Goal: Task Accomplishment & Management: Use online tool/utility

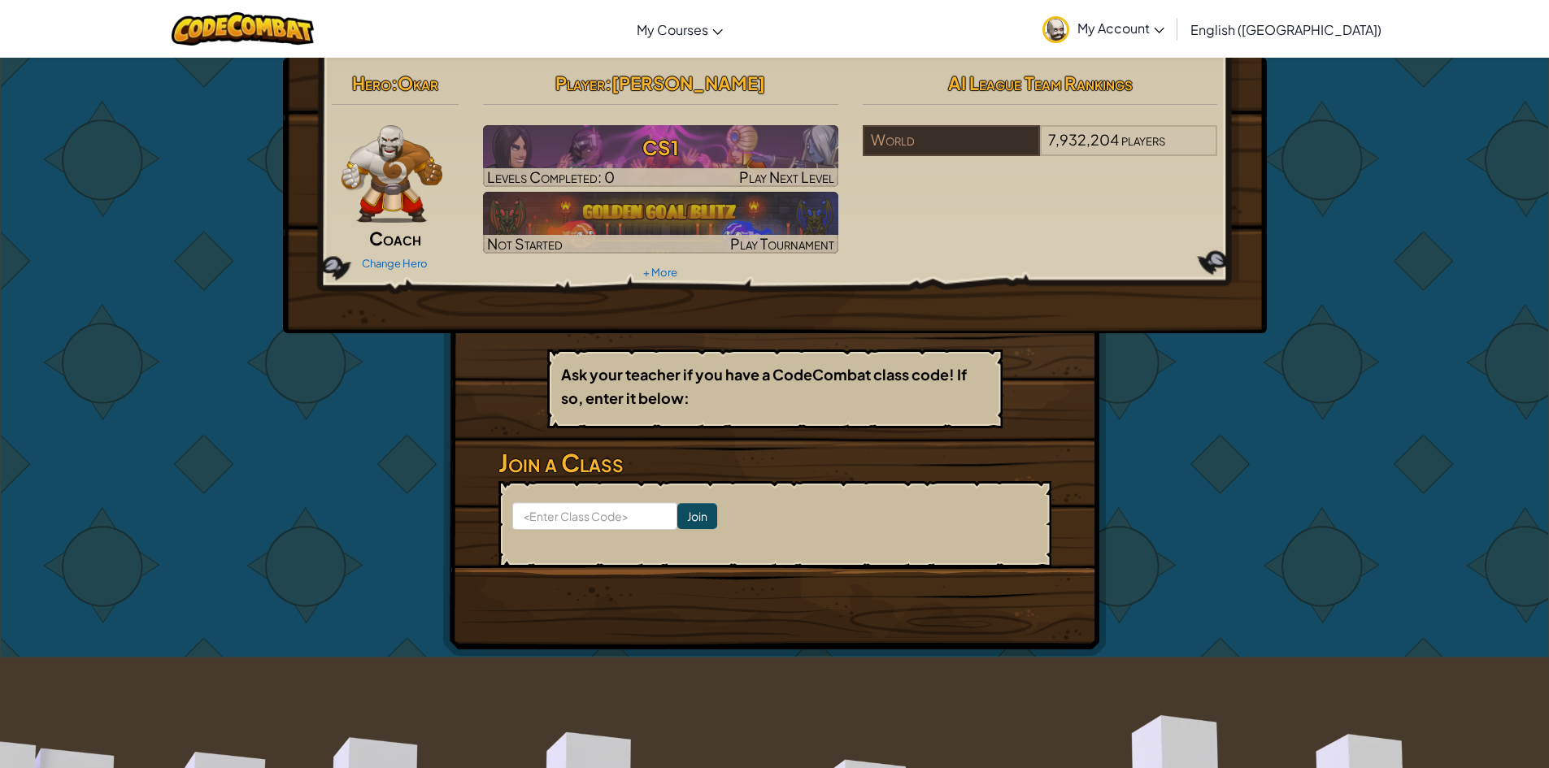
click at [1164, 34] on span "My Account" at bounding box center [1120, 28] width 87 height 17
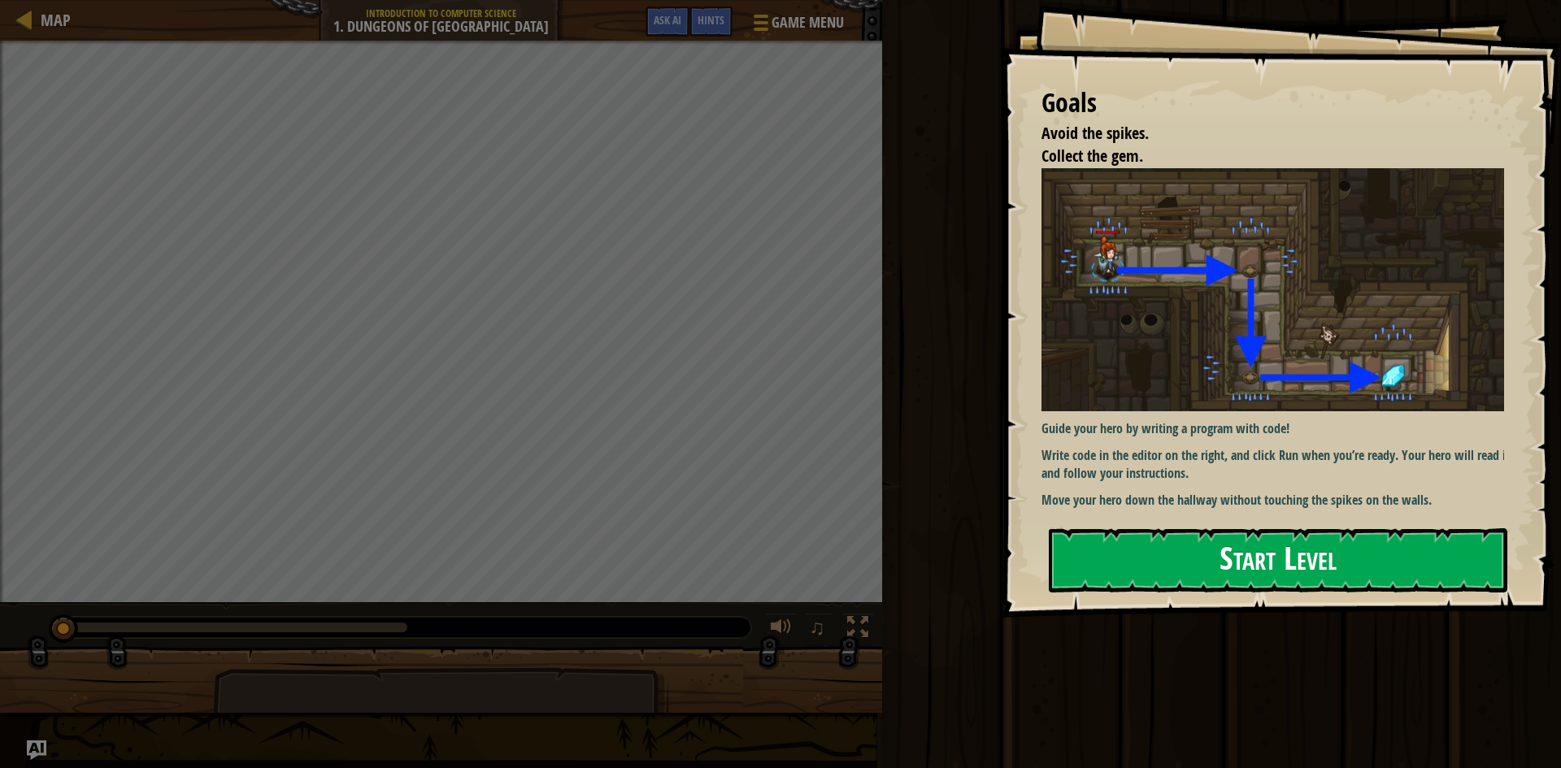
click at [1186, 554] on button "Start Level" at bounding box center [1278, 560] width 459 height 64
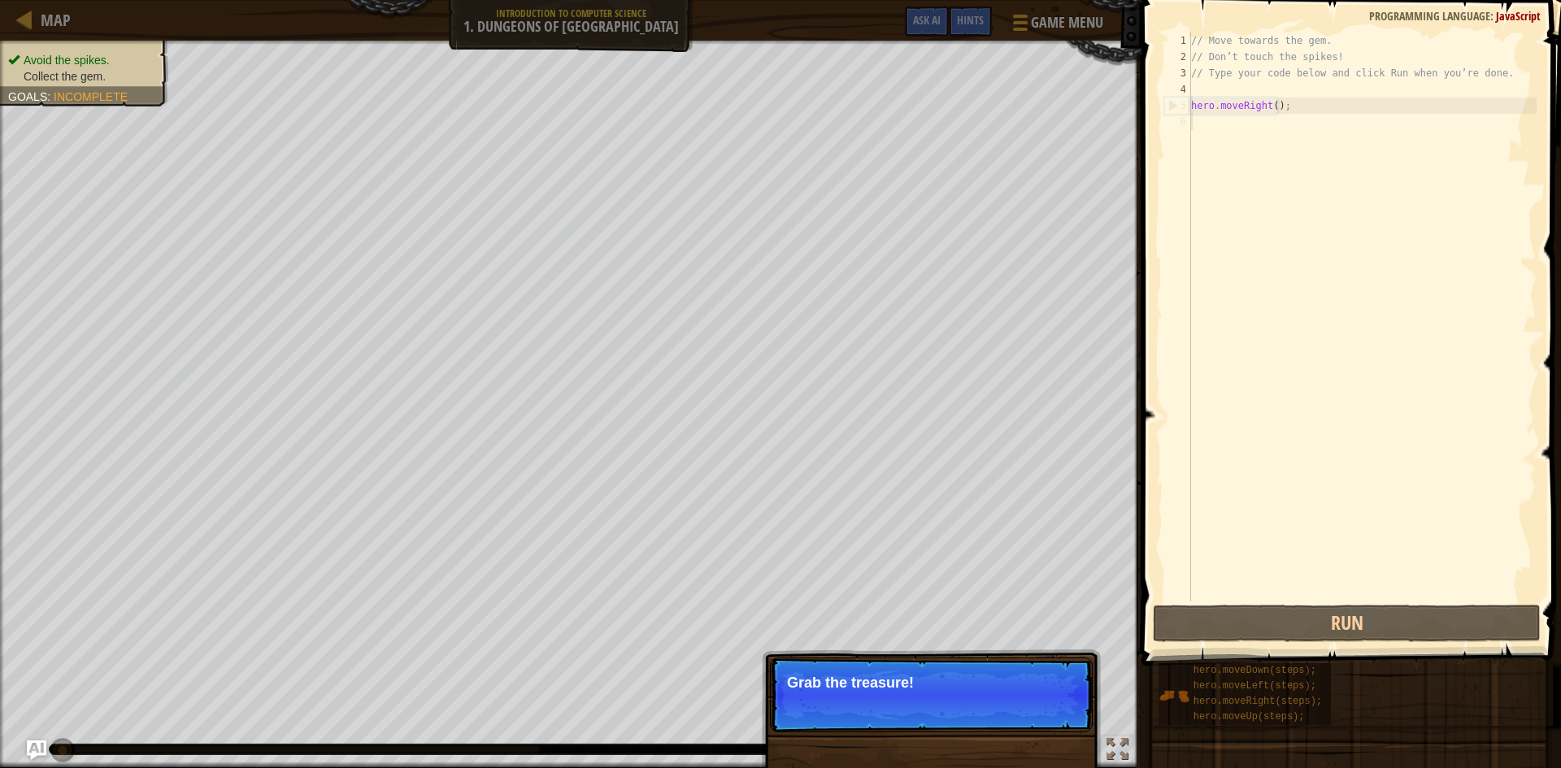
click at [928, 650] on div "Avoid the spikes. Collect the gem. Goals : Incomplete ♫ Okar 11 x: 7 y: 18 x: 1…" at bounding box center [780, 405] width 1561 height 728
drag, startPoint x: 902, startPoint y: 671, endPoint x: 893, endPoint y: 698, distance: 29.1
click at [893, 698] on p "Skip (esc) Continue Grab the treasure!" at bounding box center [931, 695] width 323 height 75
click at [1069, 697] on button "Continue" at bounding box center [1045, 704] width 67 height 21
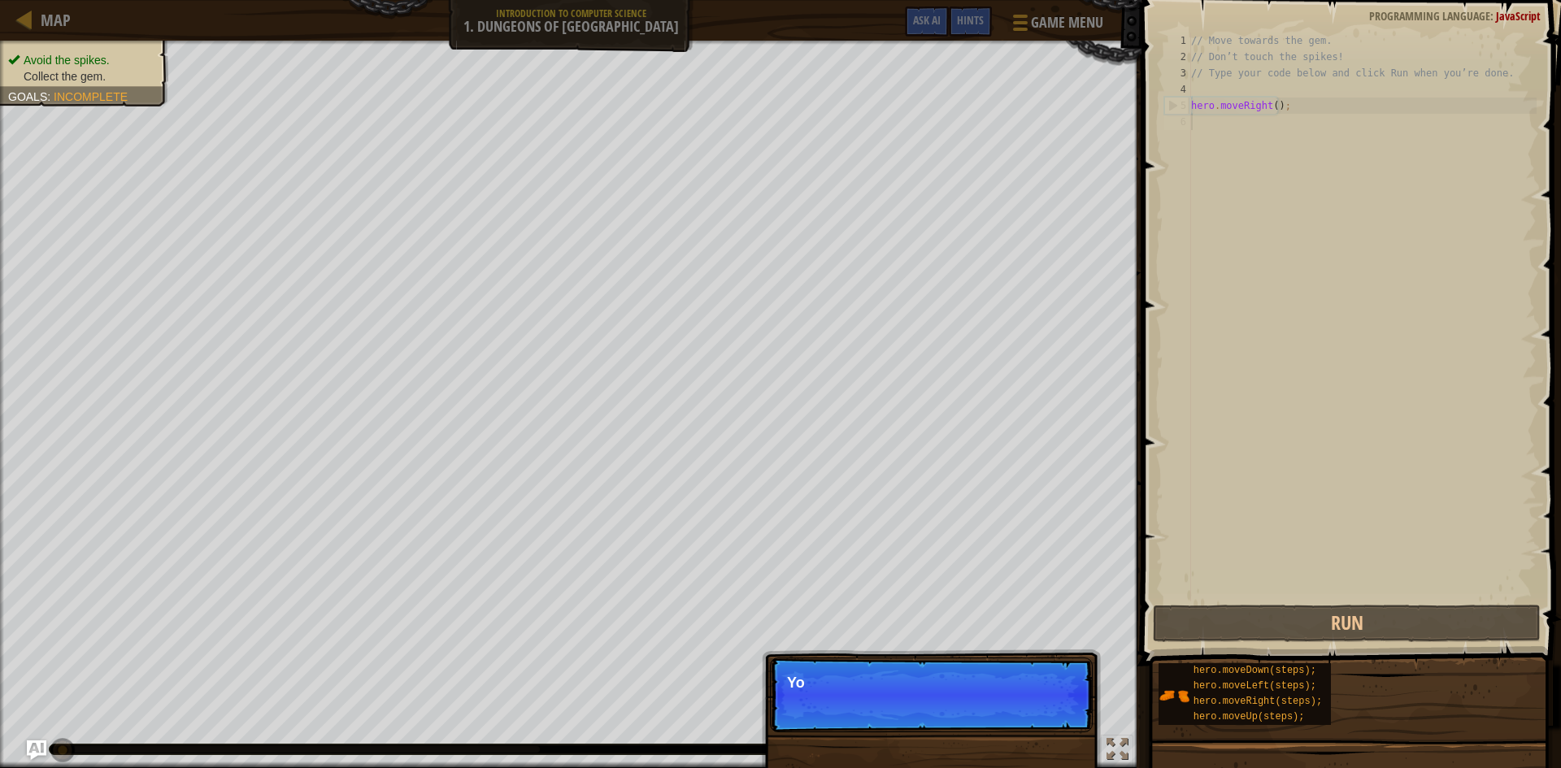
scroll to position [7, 0]
drag, startPoint x: 1019, startPoint y: 728, endPoint x: 1028, endPoint y: 701, distance: 29.1
click at [1022, 724] on p "Skip (esc) Continue You can use these methods." at bounding box center [931, 695] width 323 height 75
drag, startPoint x: 1037, startPoint y: 689, endPoint x: 1036, endPoint y: 659, distance: 29.3
click at [1035, 683] on p "Skip (esc) Continue You can use these methods." at bounding box center [931, 695] width 323 height 75
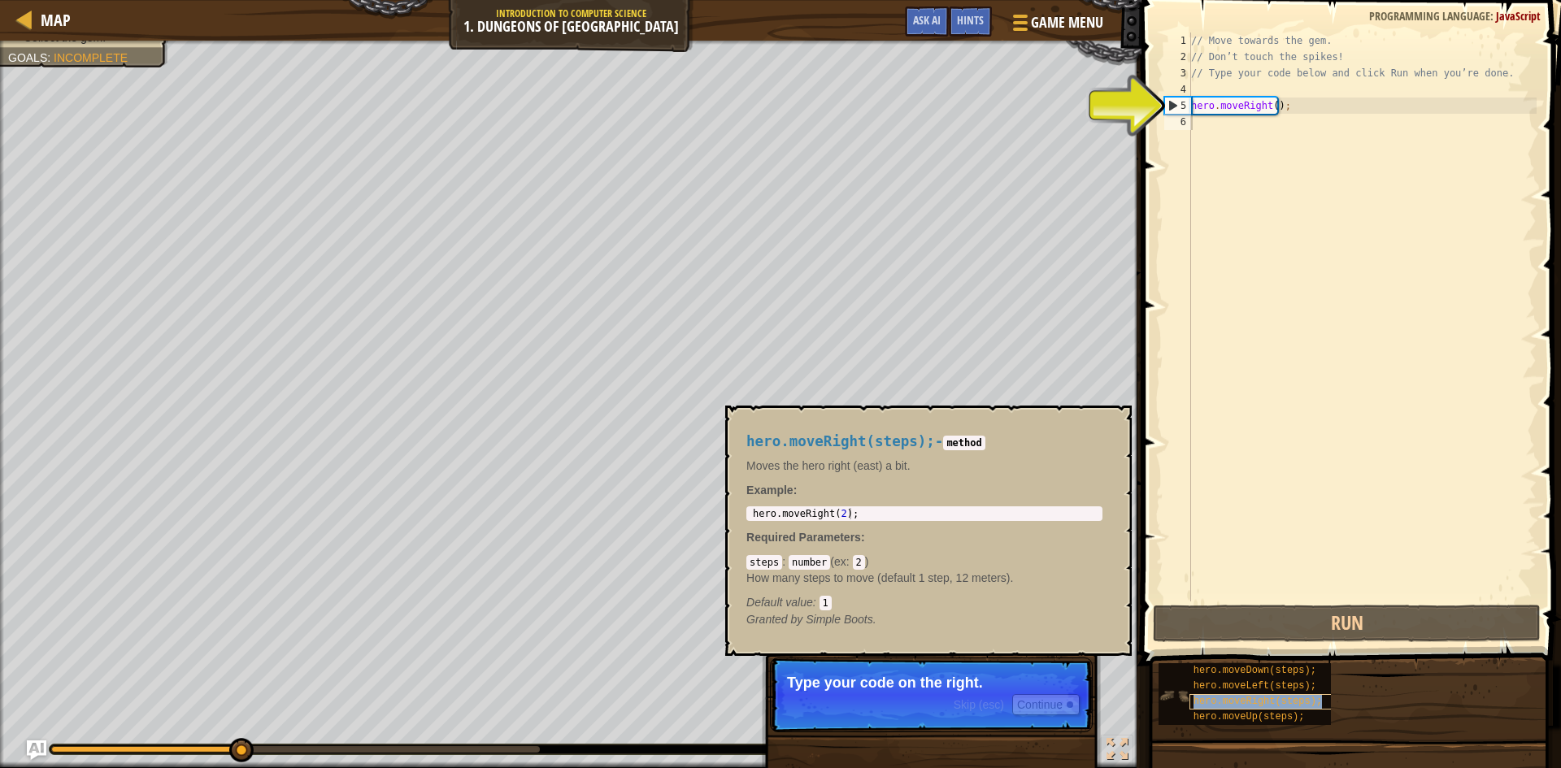
click at [1263, 698] on span "hero.moveRight(steps);" at bounding box center [1257, 701] width 128 height 11
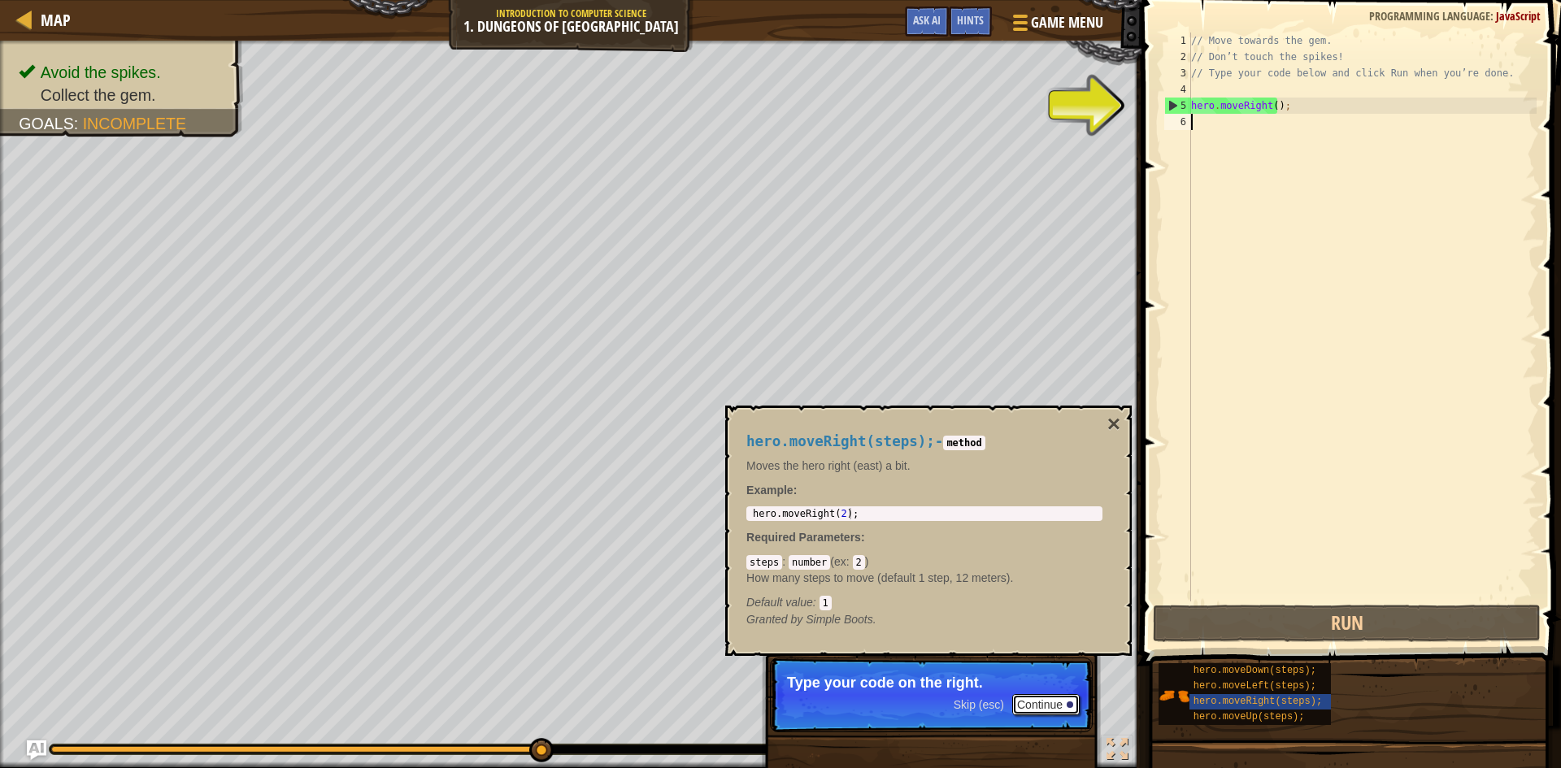
click at [1068, 703] on div at bounding box center [1070, 705] width 7 height 7
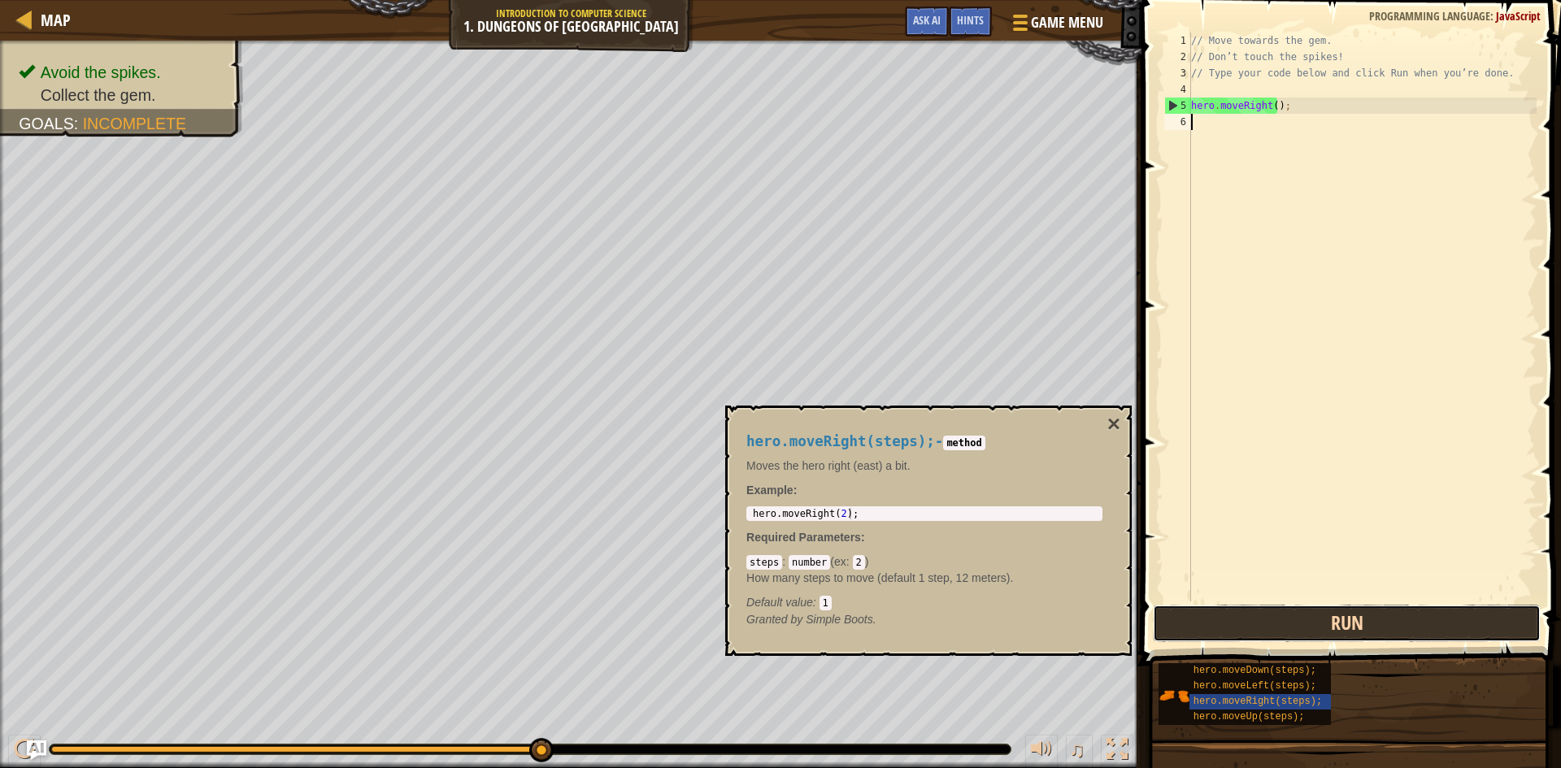
click at [1246, 613] on button "Run" at bounding box center [1347, 623] width 388 height 37
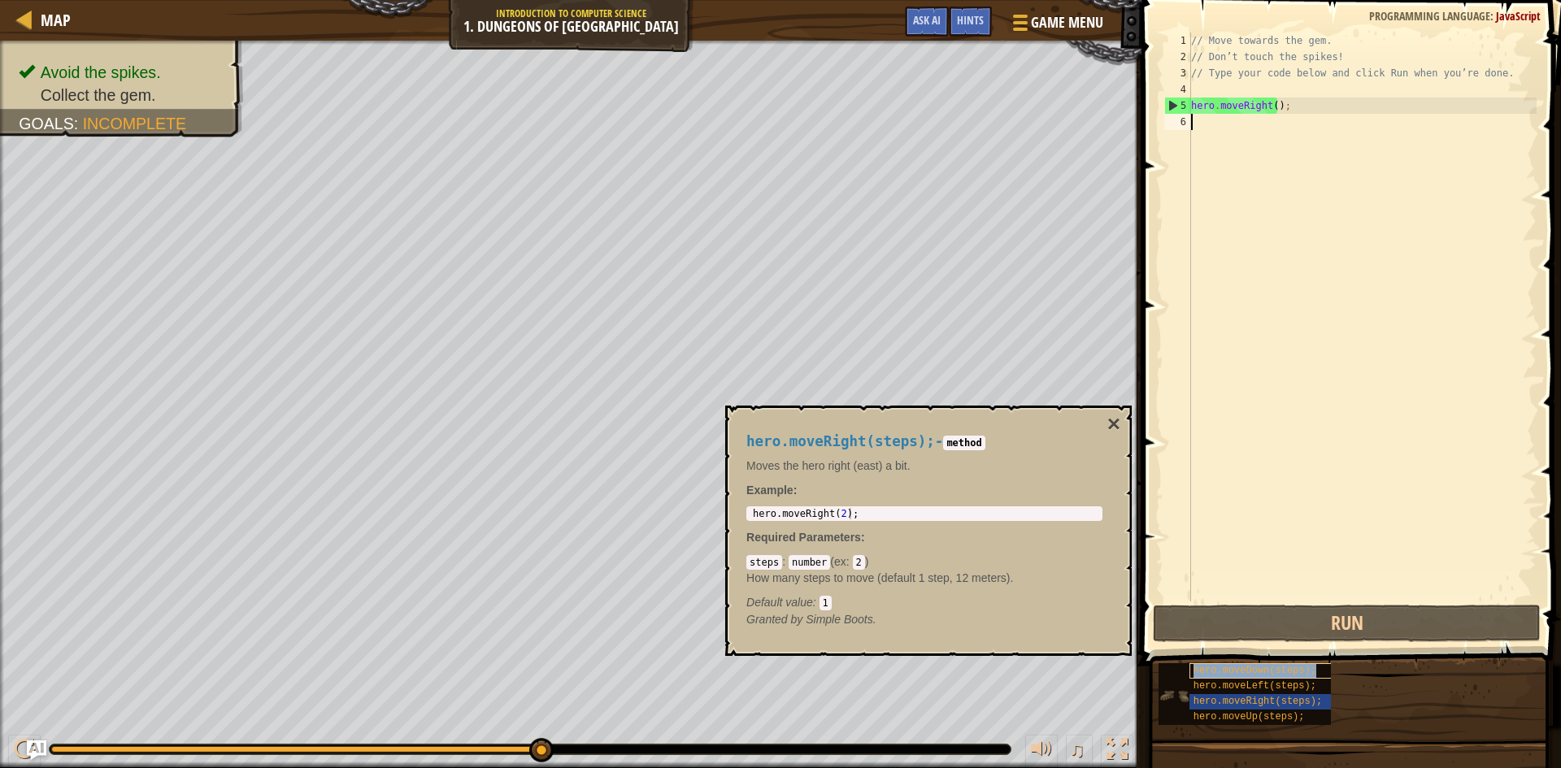
click at [1291, 673] on span "hero.moveDown(steps);" at bounding box center [1254, 670] width 123 height 11
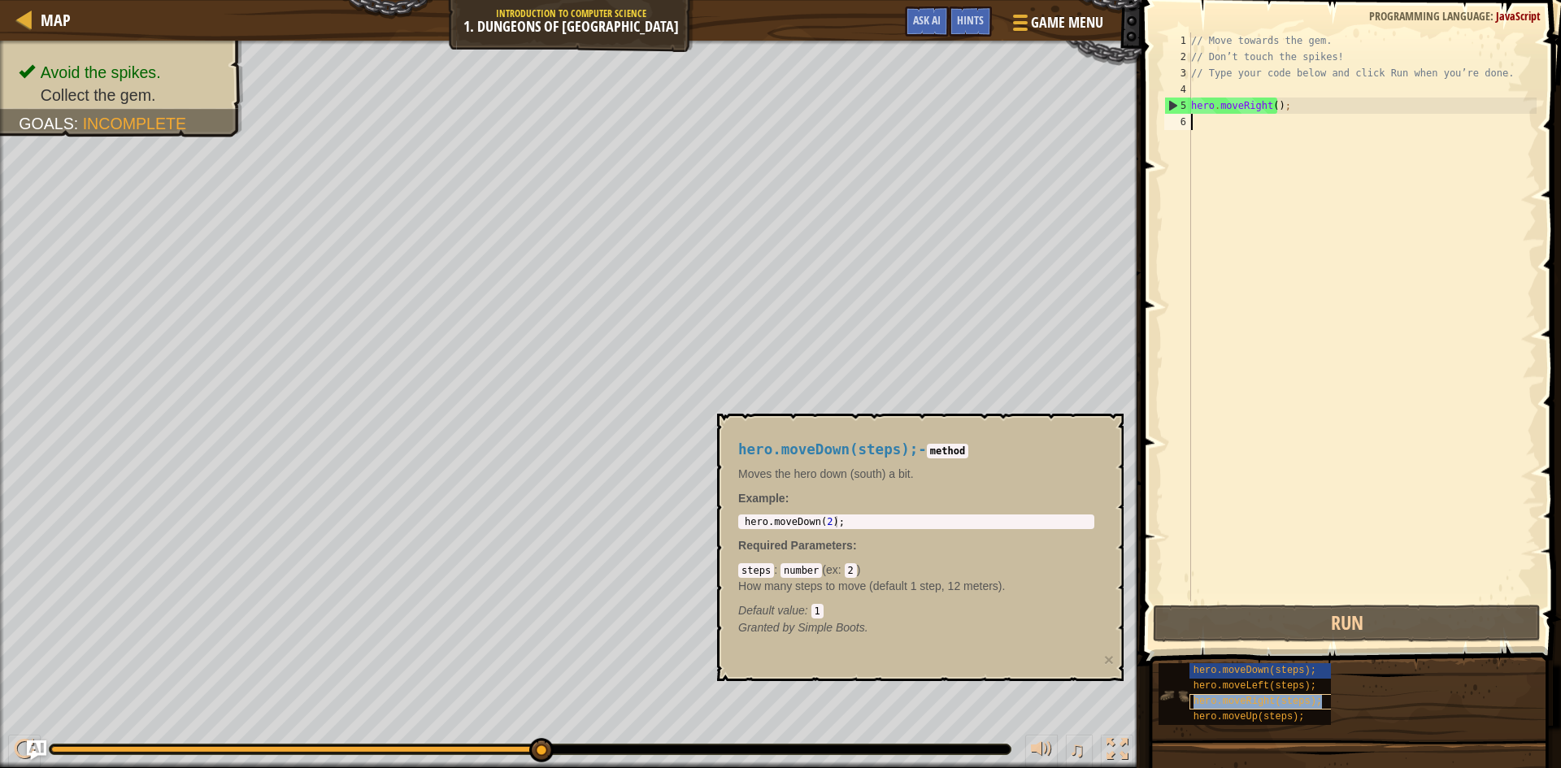
click at [1291, 698] on span "hero.moveRight(steps);" at bounding box center [1257, 701] width 128 height 11
click at [1280, 678] on div "hero.moveDown(steps);" at bounding box center [1267, 670] width 156 height 15
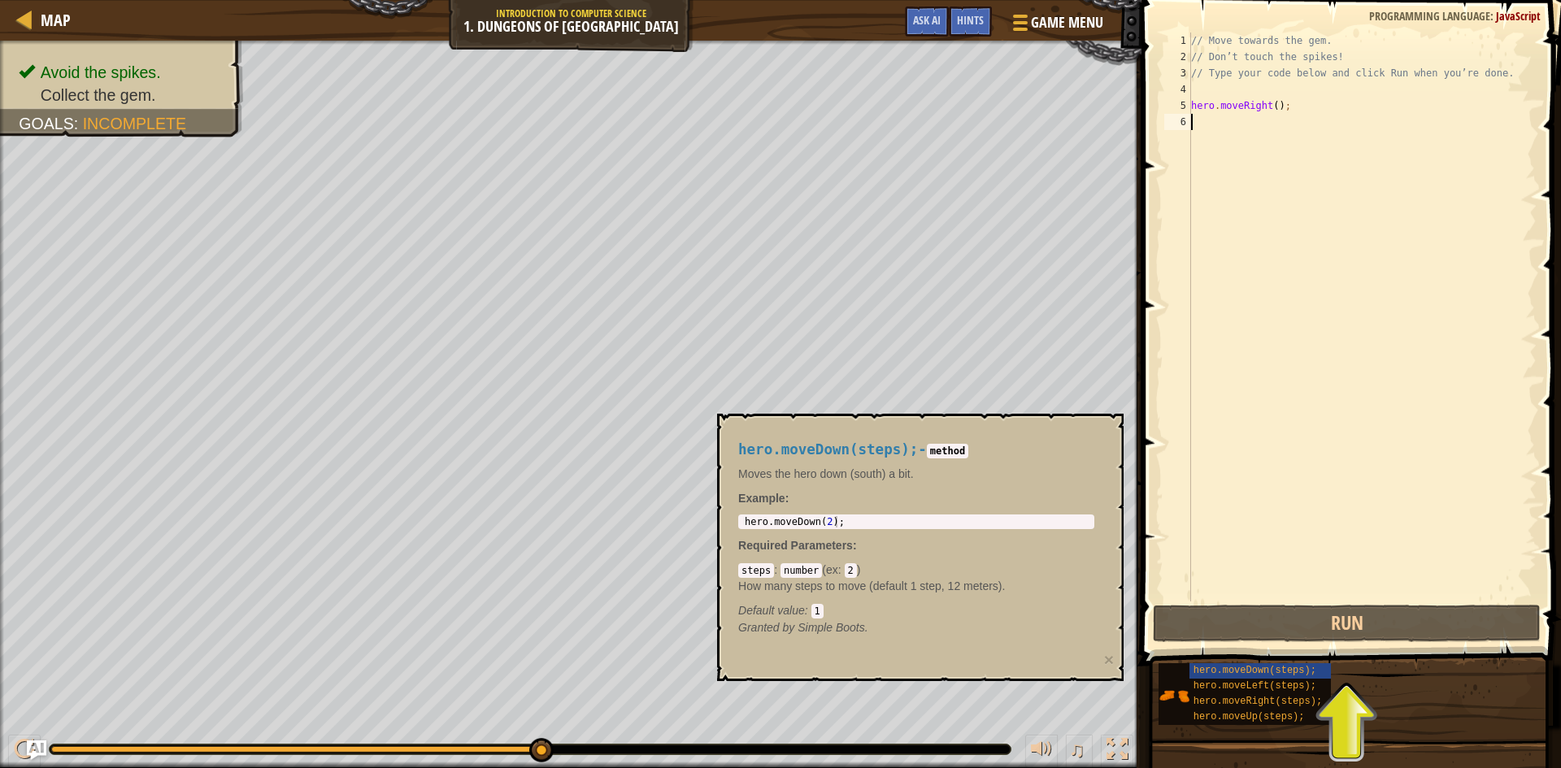
type textarea "hero.moveRight();"
type textarea "hero.moveDown(2);"
click at [841, 528] on div "hero . moveDown ( 2 ) ;" at bounding box center [916, 533] width 350 height 34
drag, startPoint x: 837, startPoint y: 522, endPoint x: 781, endPoint y: 524, distance: 55.3
click at [781, 524] on div "hero . moveDown ( 2 ) ;" at bounding box center [916, 533] width 350 height 34
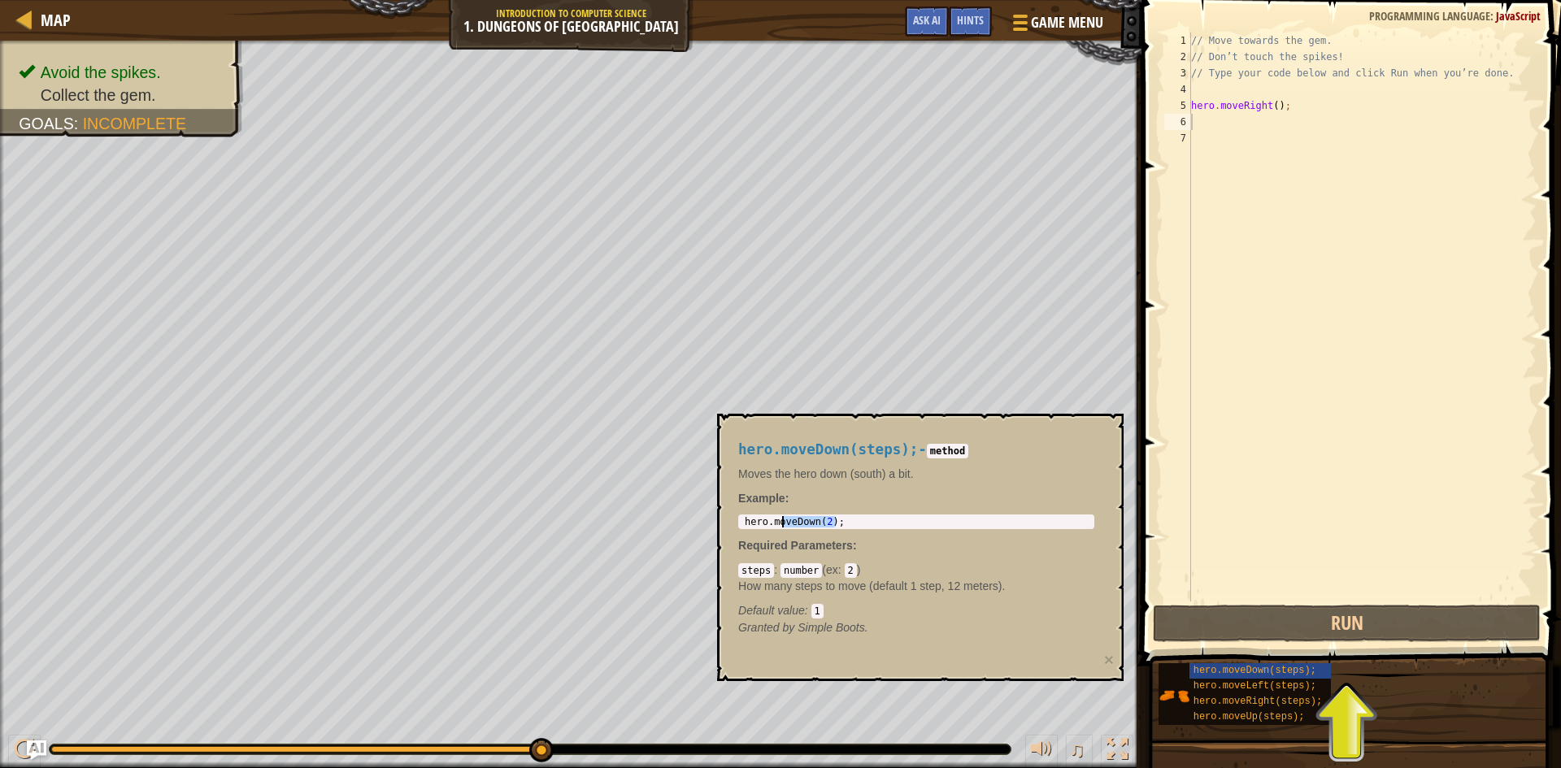
click at [832, 522] on div "hero . moveDown ( 2 ) ;" at bounding box center [916, 521] width 350 height 11
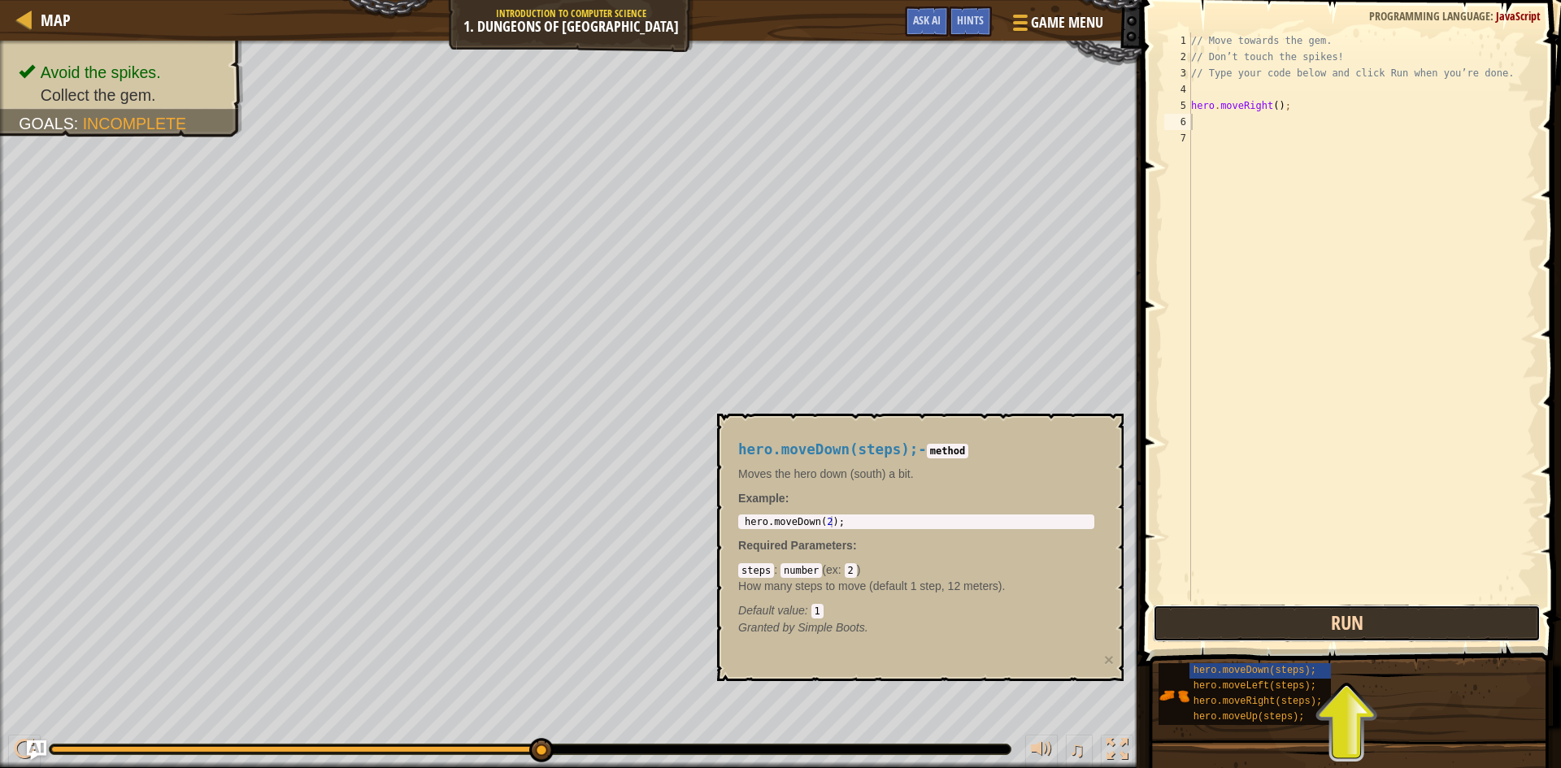
click at [1422, 626] on button "Run" at bounding box center [1347, 623] width 388 height 37
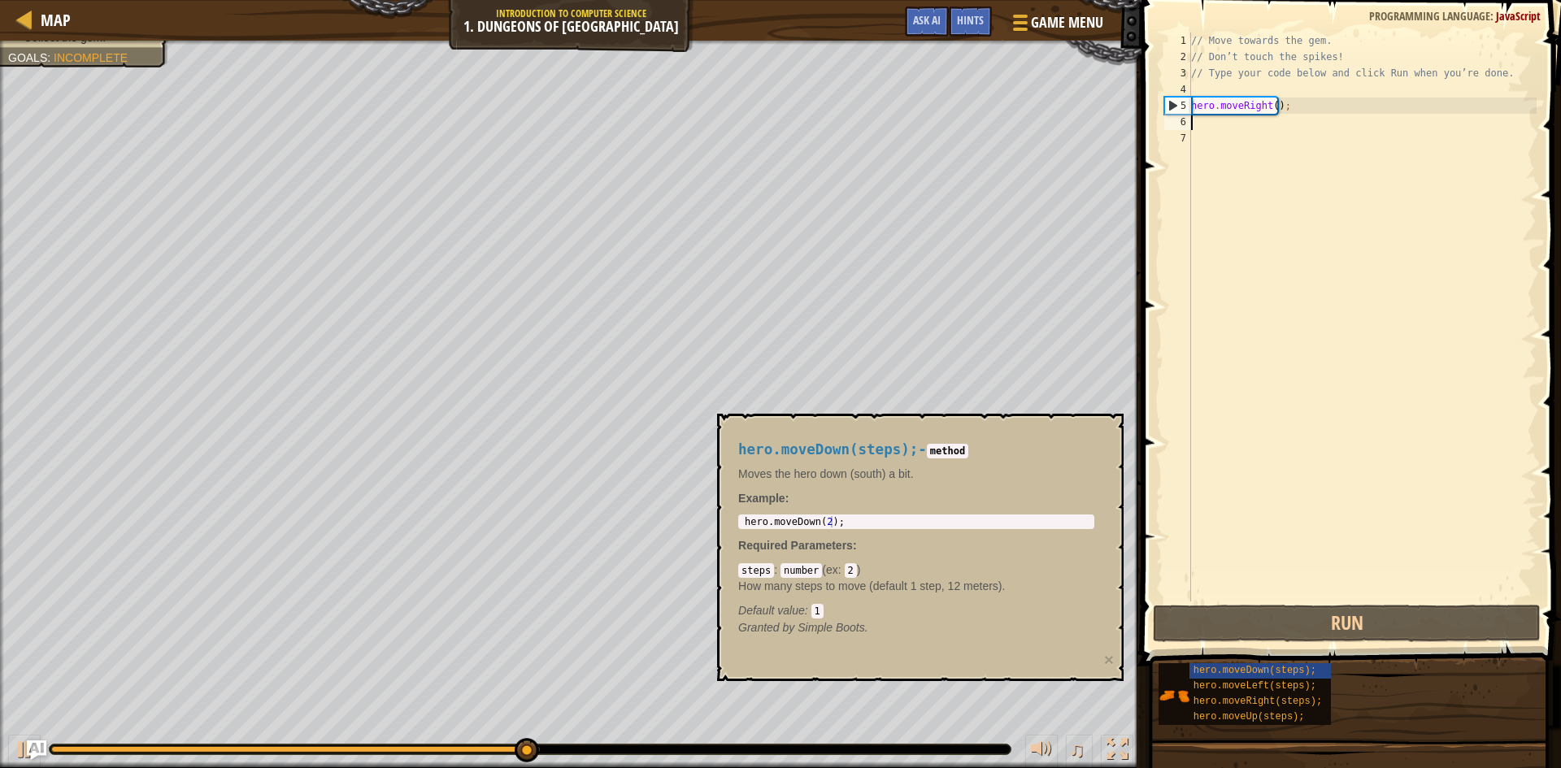
click at [1282, 177] on div "// Move towards the gem. // Don’t touch the spikes! // Type your code below and…" at bounding box center [1362, 334] width 349 height 602
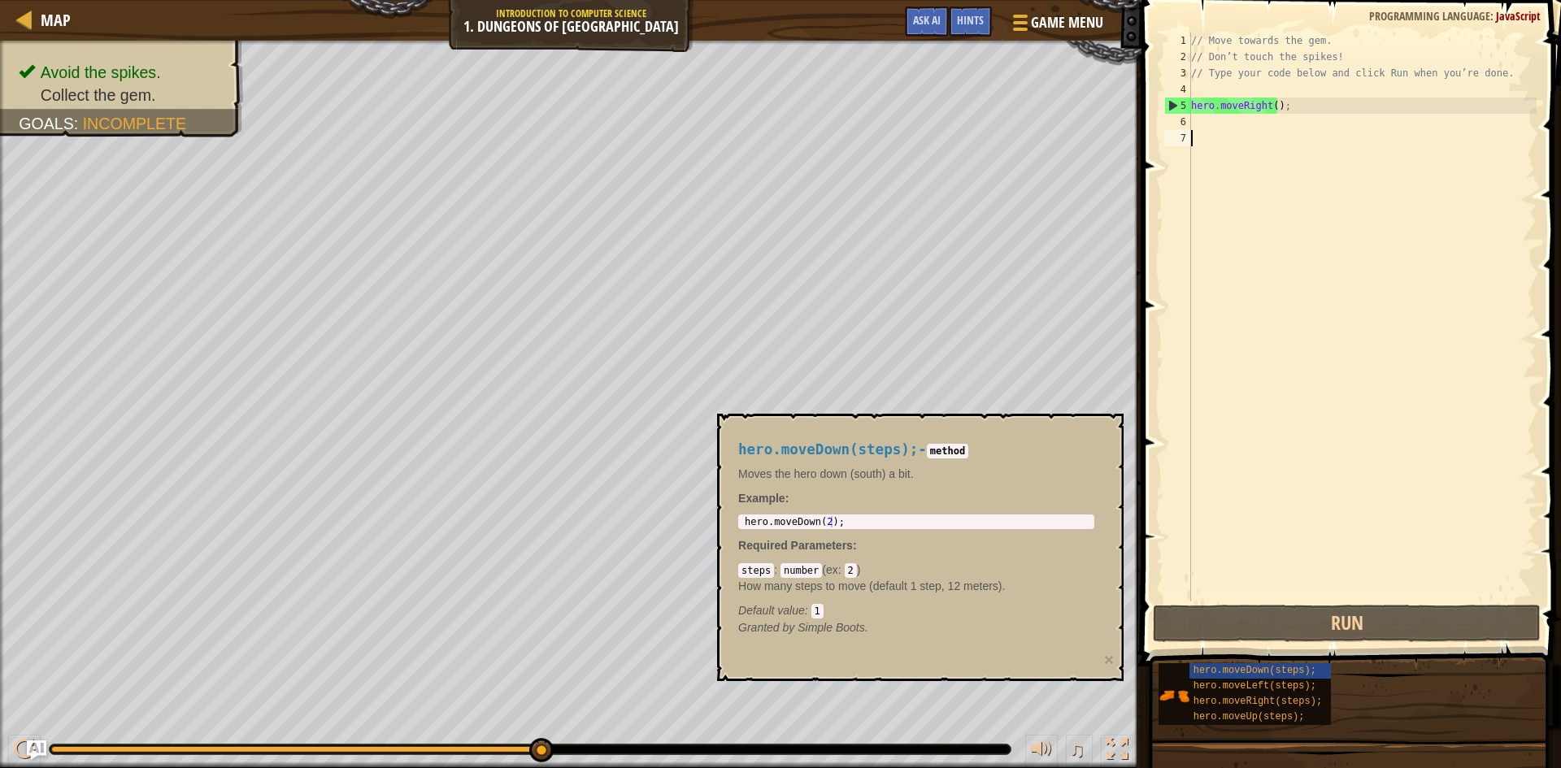
click at [1262, 124] on div "// Move towards the gem. // Don’t touch the spikes! // Type your code below and…" at bounding box center [1362, 334] width 349 height 602
click at [1289, 670] on span "hero.moveDown(steps);" at bounding box center [1254, 670] width 123 height 11
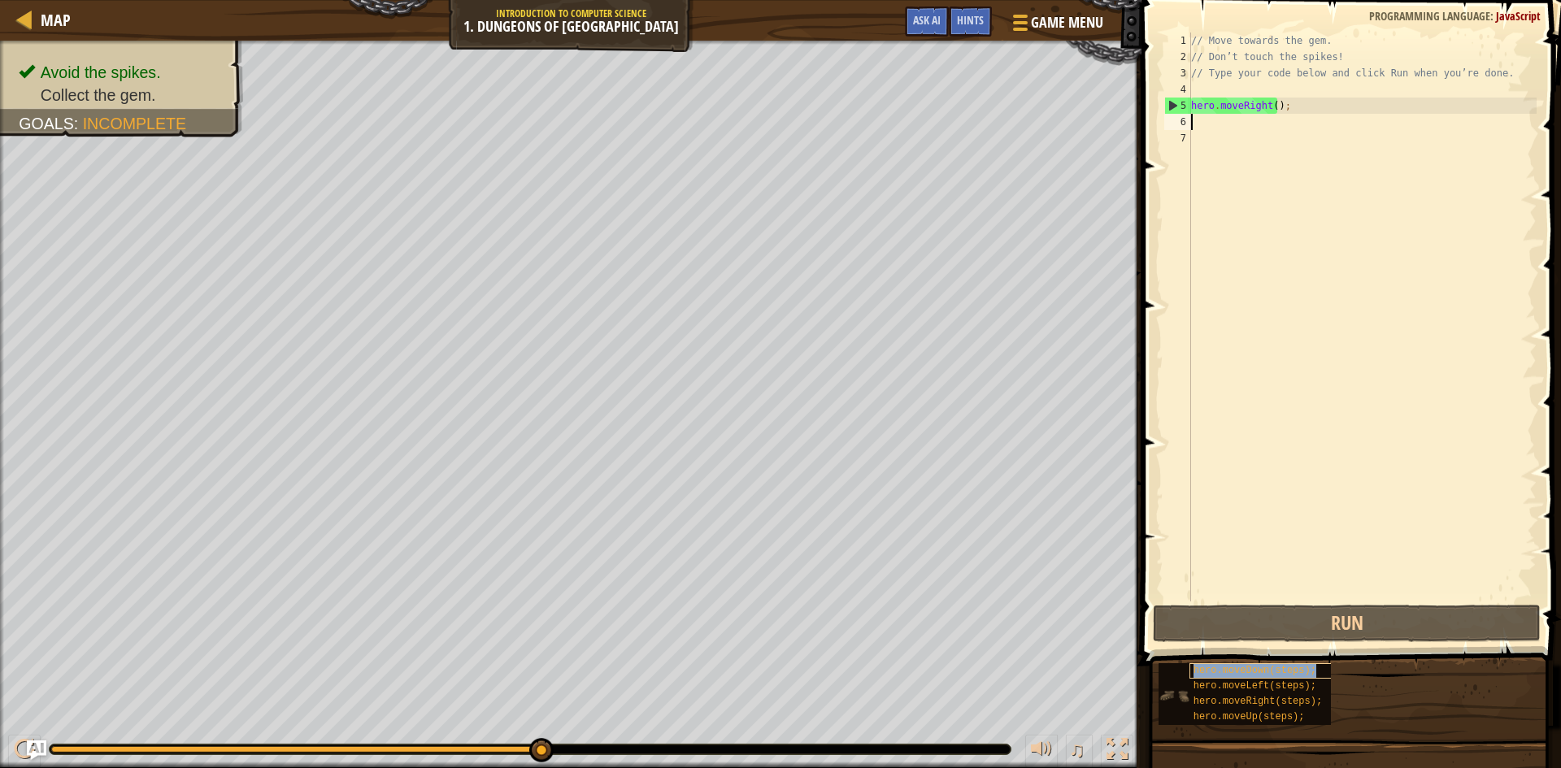
click at [1289, 670] on span "hero.moveDown(steps);" at bounding box center [1254, 670] width 123 height 11
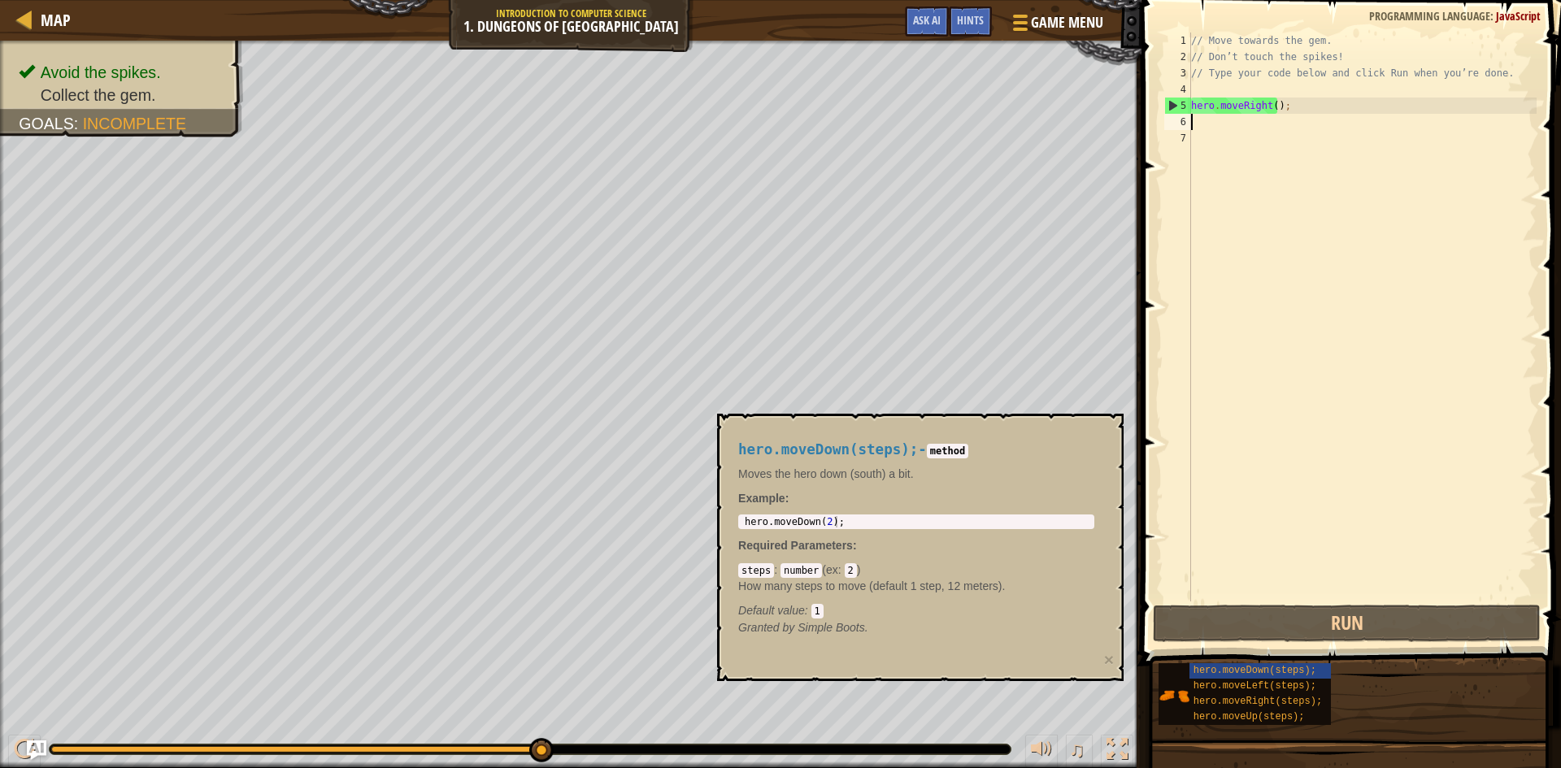
click at [940, 447] on code "method" at bounding box center [947, 451] width 41 height 15
type textarea "hero.moveDown(2);"
click at [702, 0] on body "Map Introduction to Computer Science 1. Dungeons of Kithgard Game Menu Done Hin…" at bounding box center [780, 0] width 1561 height 0
click at [1302, 121] on div "// Move towards the gem. // Don’t touch the spikes! // Type your code below and…" at bounding box center [1362, 334] width 349 height 602
paste textarea "hero.moveDown(2);"
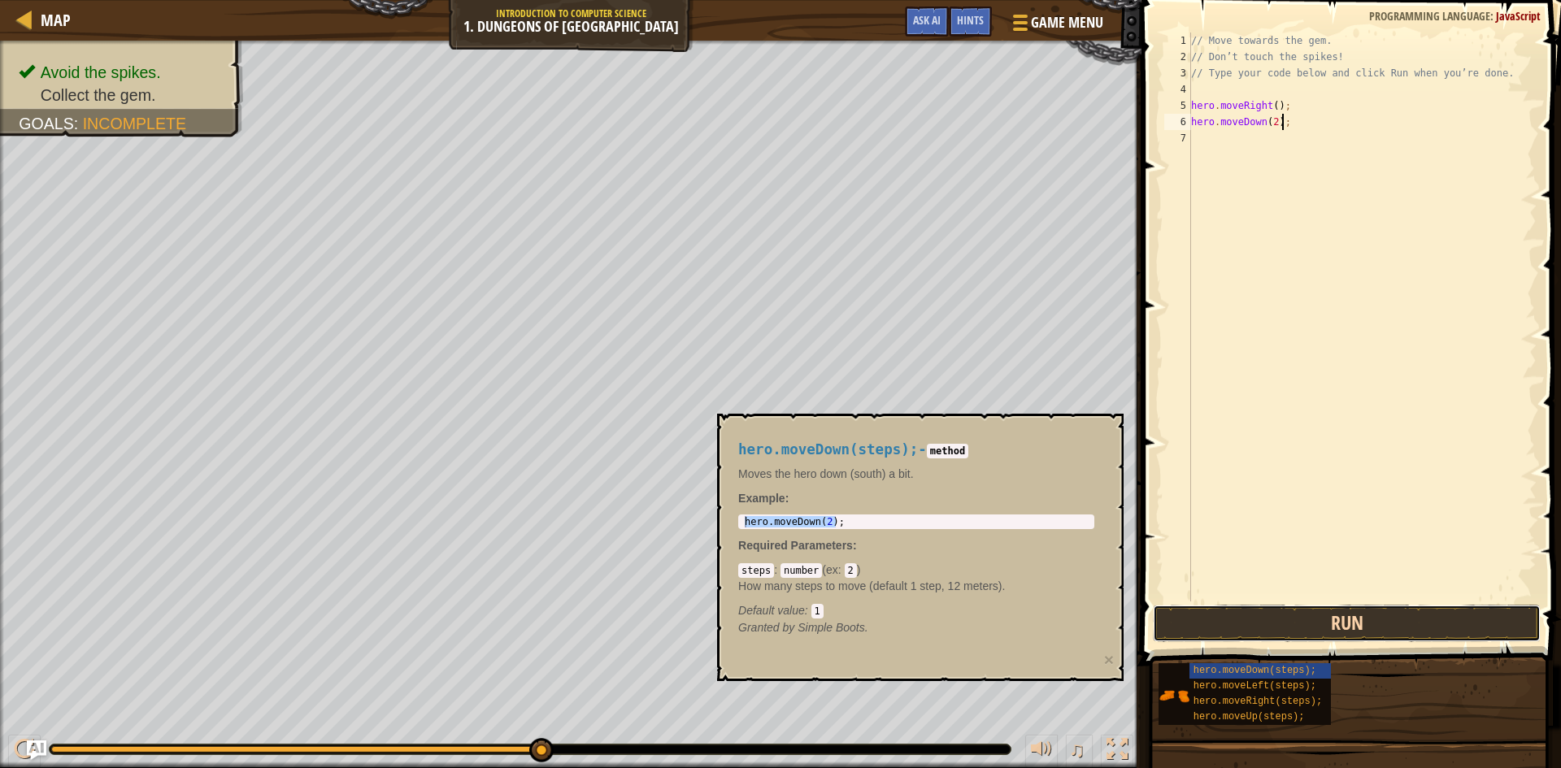
click at [1376, 611] on button "Run" at bounding box center [1347, 623] width 388 height 37
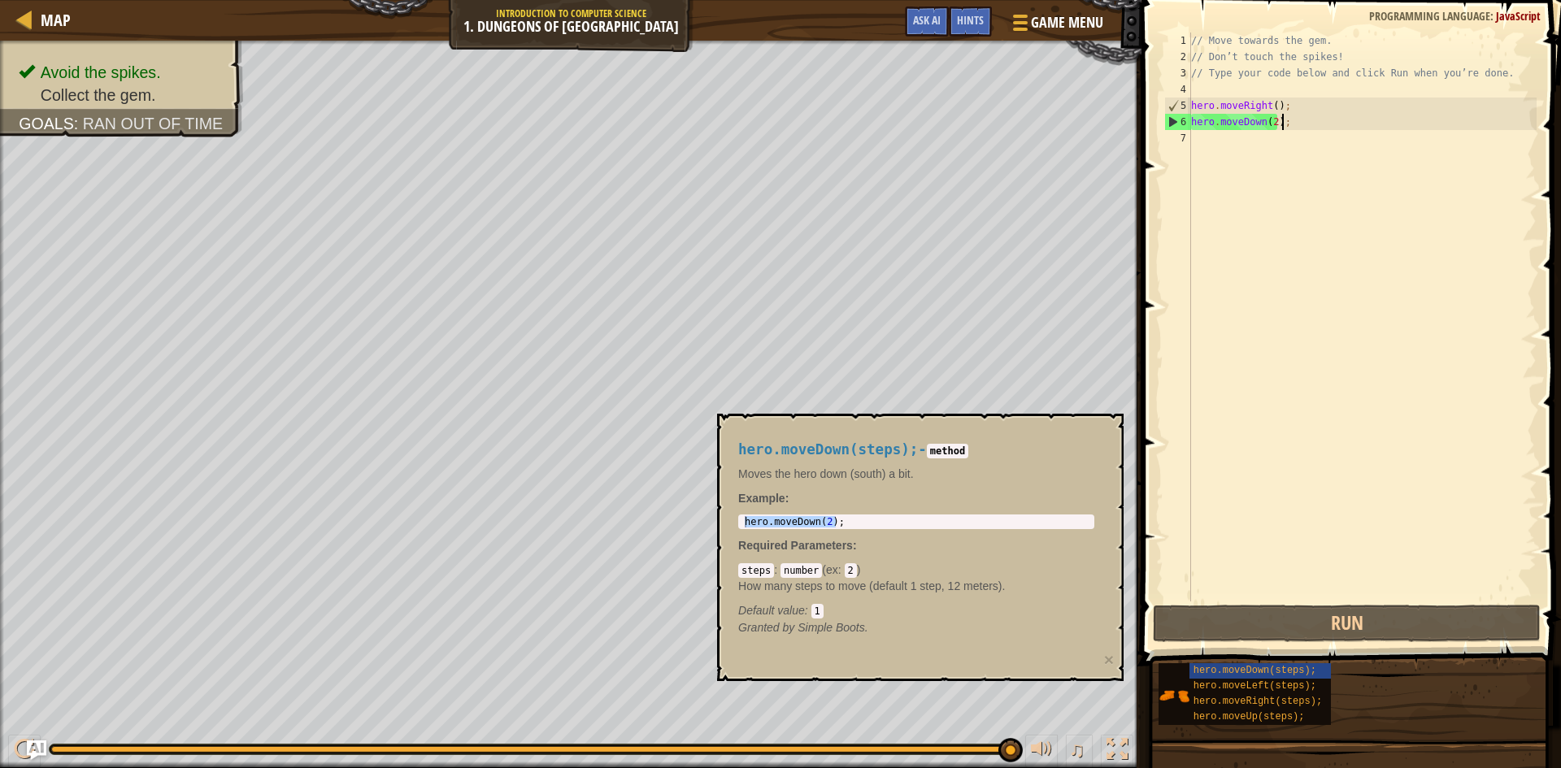
click at [1271, 121] on div "// Move towards the gem. // Don’t touch the spikes! // Type your code below and…" at bounding box center [1362, 334] width 349 height 602
type textarea "hero.moveDown();"
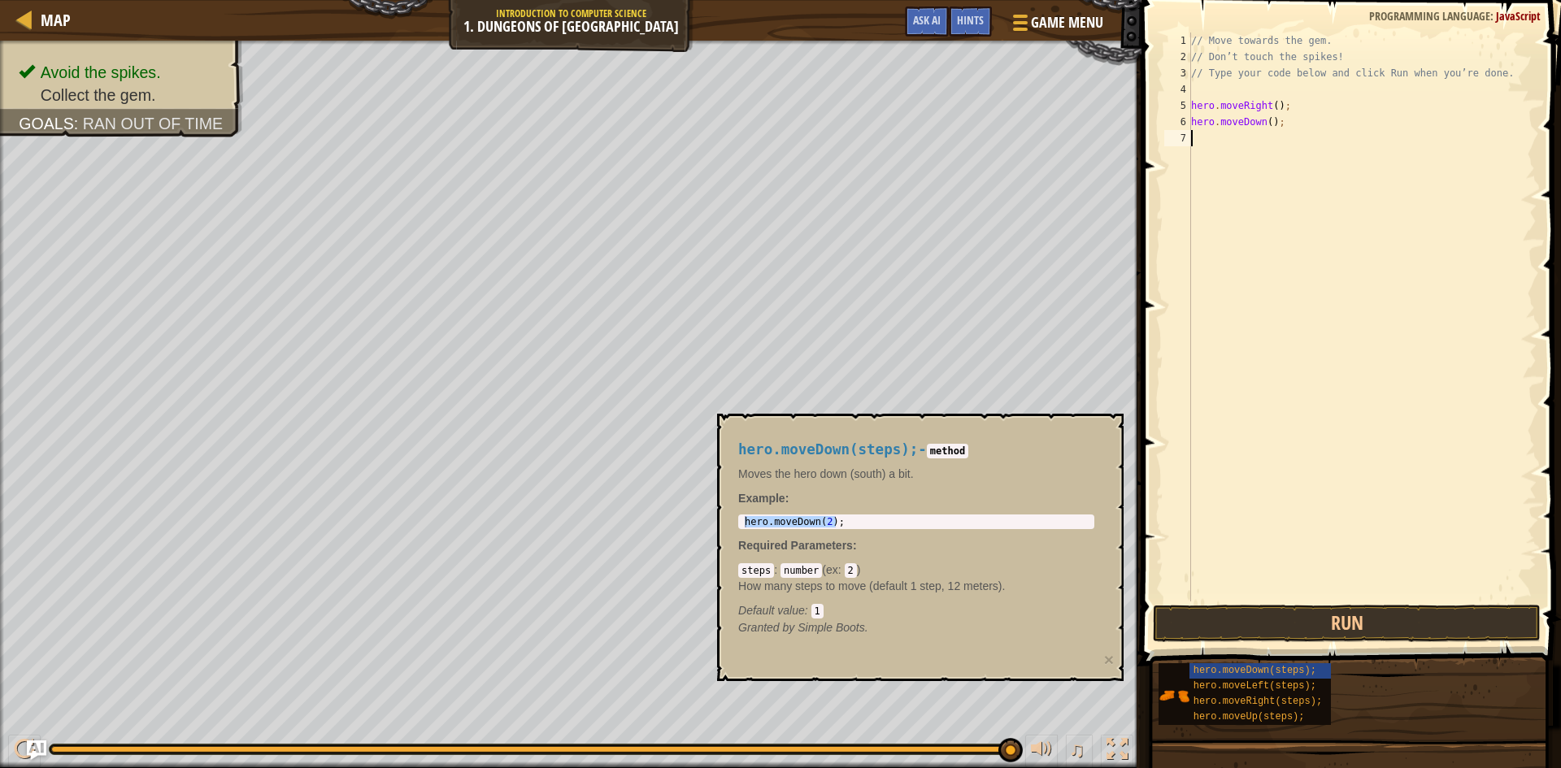
click at [1261, 134] on div "// Move towards the gem. // Don’t touch the spikes! // Type your code below and…" at bounding box center [1362, 334] width 349 height 602
click at [1310, 685] on div "hero.moveLeft(steps);" at bounding box center [1267, 686] width 156 height 15
type textarea "hero.moveLeft(2);"
click at [826, 521] on div "hero . moveLeft ( 2 ) ;" at bounding box center [916, 533] width 350 height 34
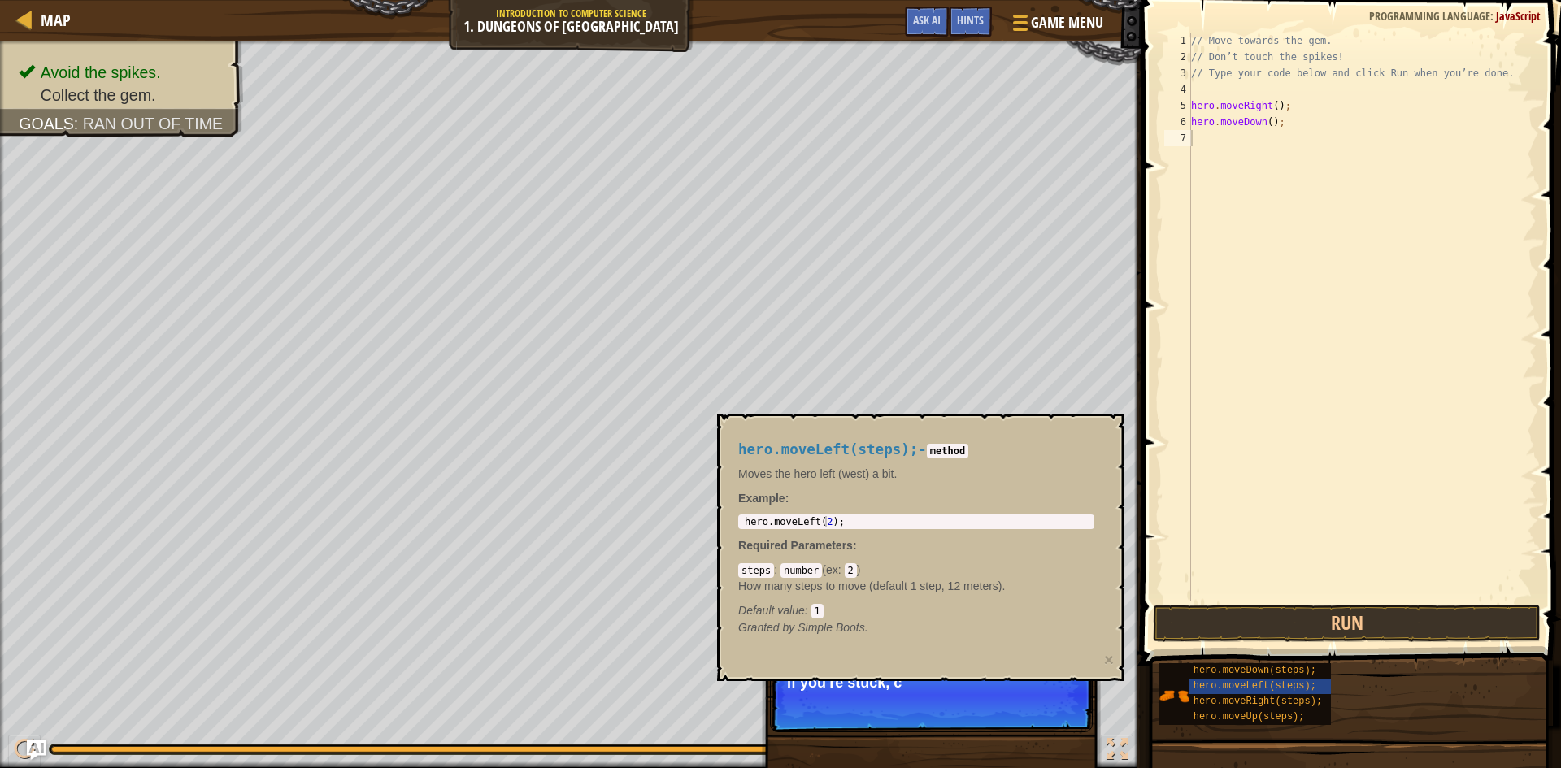
click at [847, 571] on code "2" at bounding box center [851, 570] width 12 height 15
click at [563, 0] on body "Map Introduction to Computer Science 1. Dungeons of Kithgard Game Menu Done Hin…" at bounding box center [780, 0] width 1561 height 0
click at [1282, 143] on div "// Move towards the gem. // Don’t touch the spikes! // Type your code below and…" at bounding box center [1362, 334] width 349 height 602
paste textarea "hero.moveLeft(2);"
click at [1271, 141] on div "// Move towards the gem. // Don’t touch the spikes! // Type your code below and…" at bounding box center [1362, 334] width 349 height 602
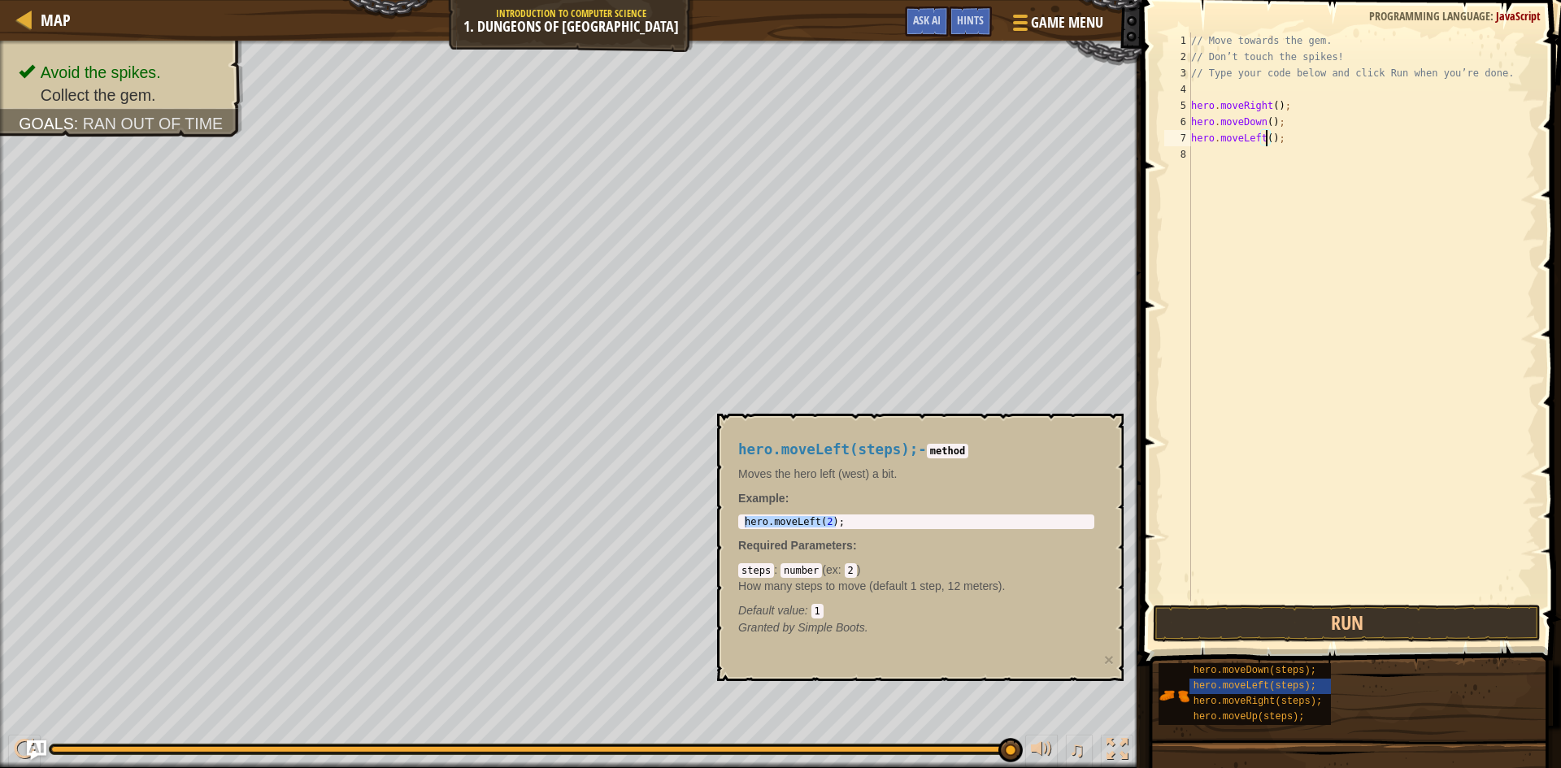
click at [1337, 624] on button "Run" at bounding box center [1347, 623] width 388 height 37
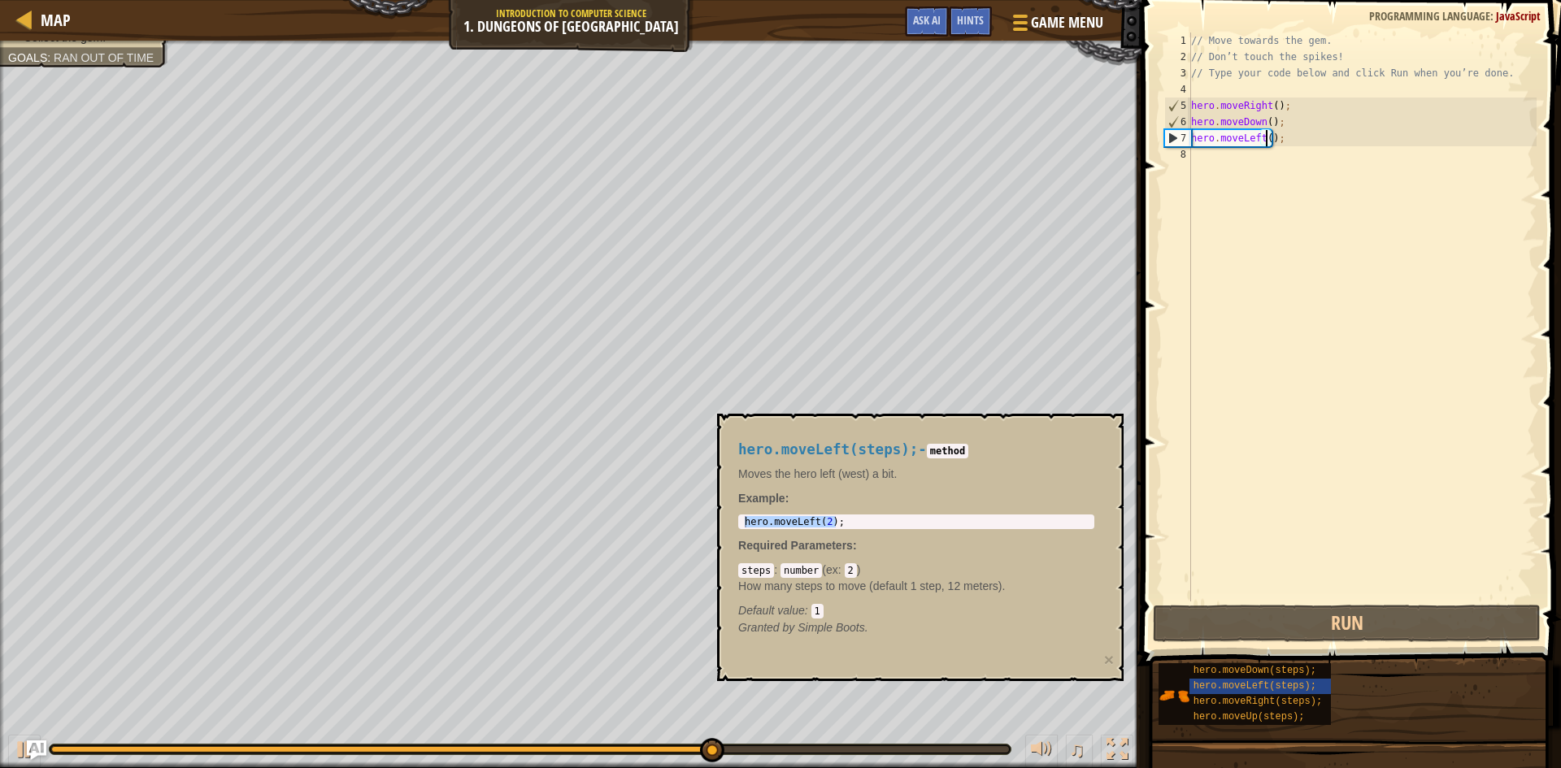
click at [1257, 136] on div "// Move towards the gem. // Don’t touch the spikes! // Type your code below and…" at bounding box center [1362, 334] width 349 height 602
click at [1258, 141] on div "// Move towards the gem. // Don’t touch the spikes! // Type your code below and…" at bounding box center [1362, 334] width 349 height 602
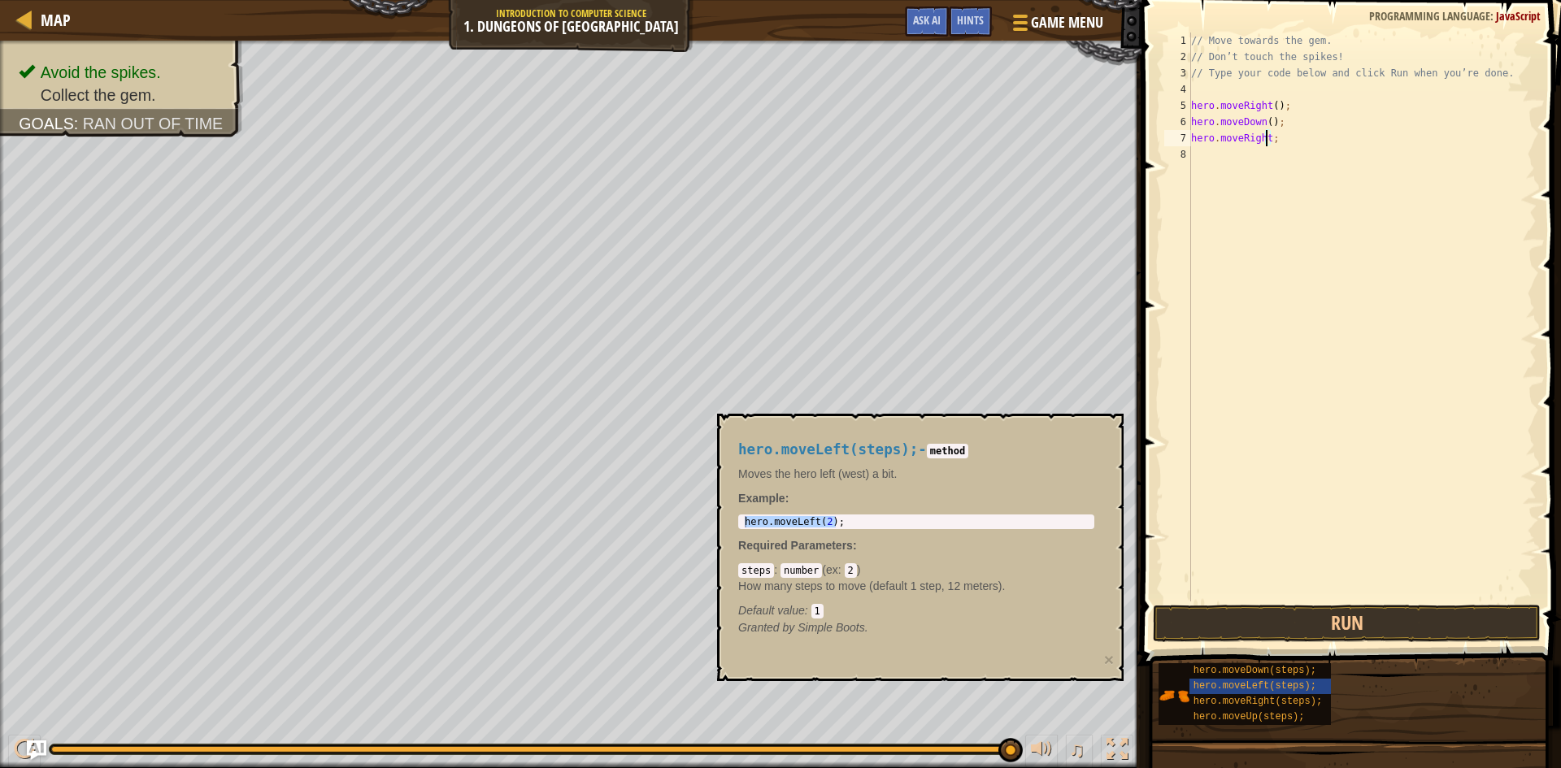
scroll to position [7, 6]
type textarea "hero.moveRight;"
click at [1340, 613] on button "Run" at bounding box center [1347, 623] width 388 height 37
